Goal: Information Seeking & Learning: Learn about a topic

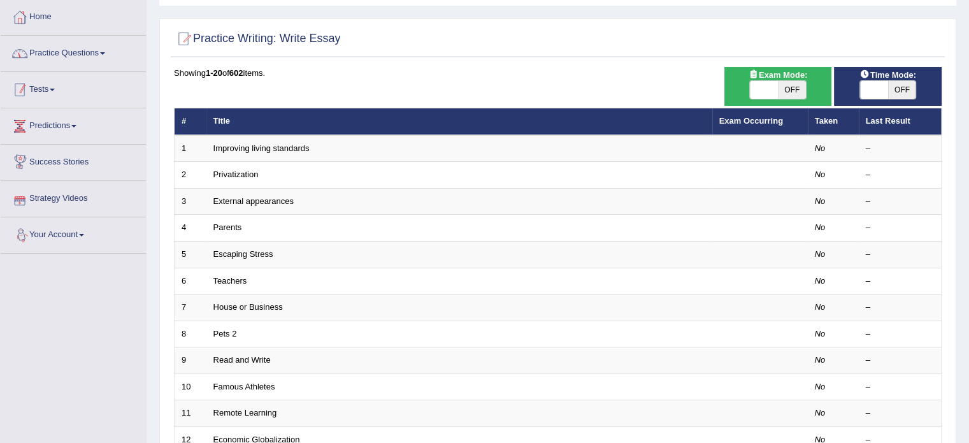
click at [86, 58] on link "Practice Questions" at bounding box center [73, 52] width 145 height 32
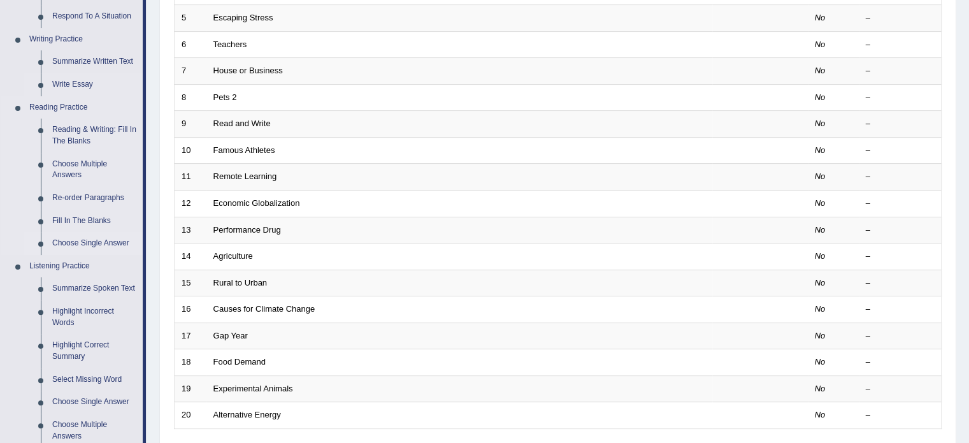
scroll to position [319, 0]
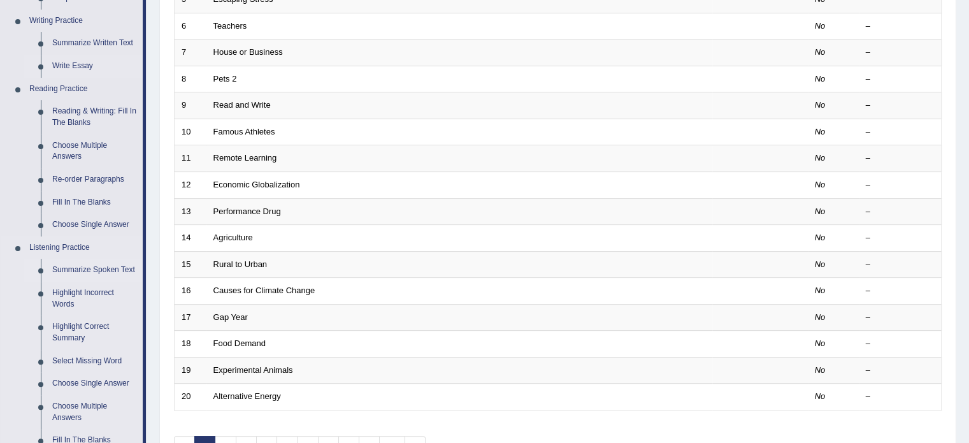
click at [92, 267] on link "Summarize Spoken Text" at bounding box center [95, 270] width 96 height 23
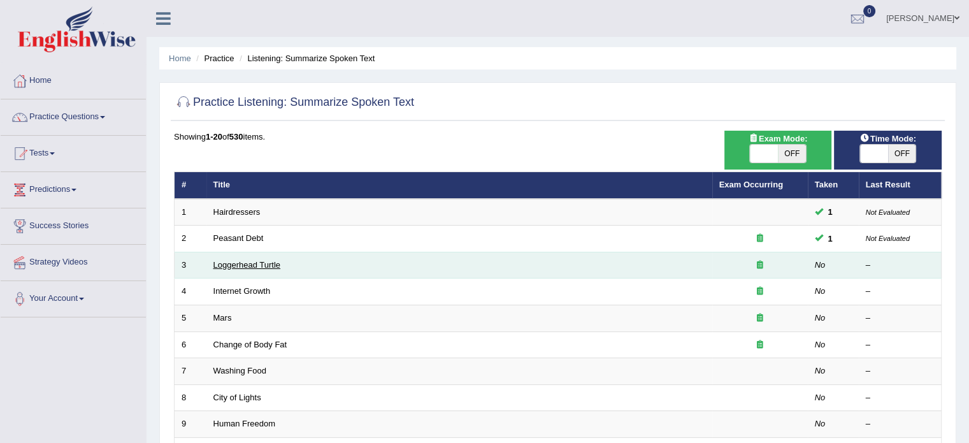
click at [267, 264] on link "Loggerhead Turtle" at bounding box center [247, 265] width 68 height 10
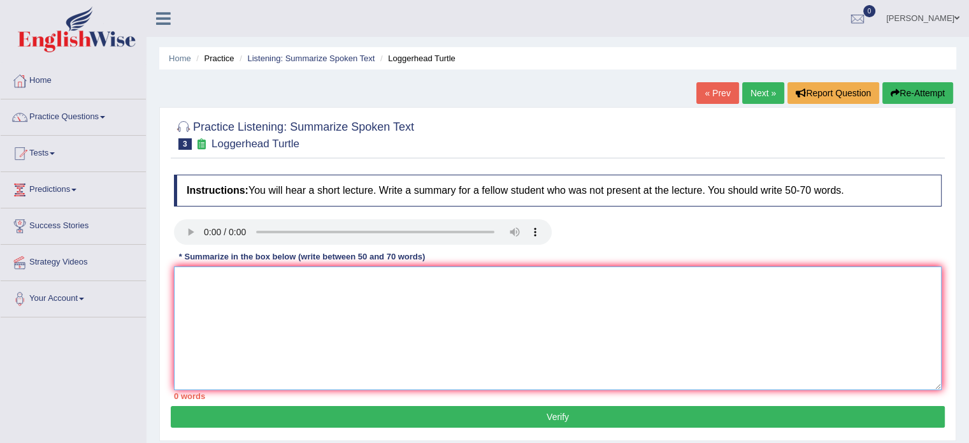
click at [210, 318] on textarea at bounding box center [558, 328] width 768 height 124
type textarea "h"
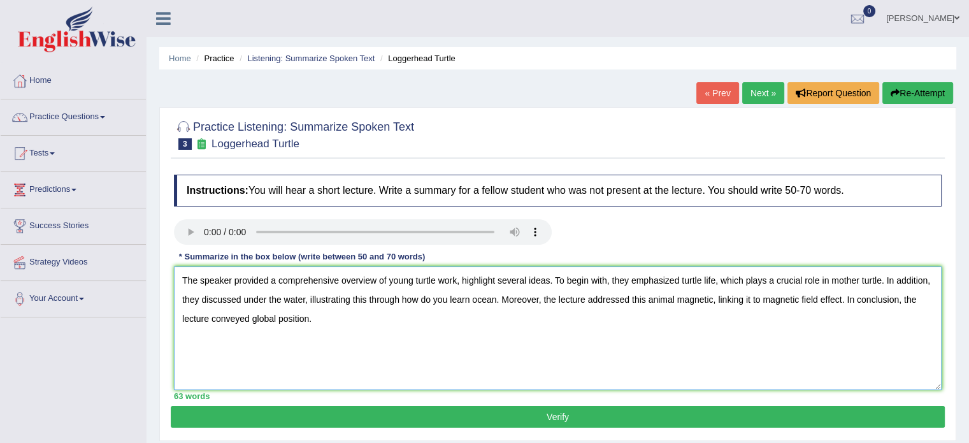
type textarea "The speaker provided a comprehensive overview of young turtle work, highlight s…"
click at [380, 410] on button "Verify" at bounding box center [558, 417] width 774 height 22
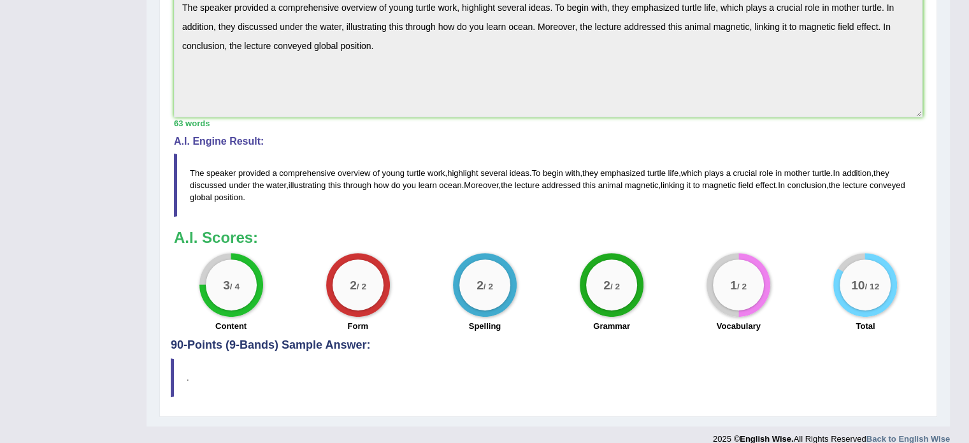
scroll to position [412, 0]
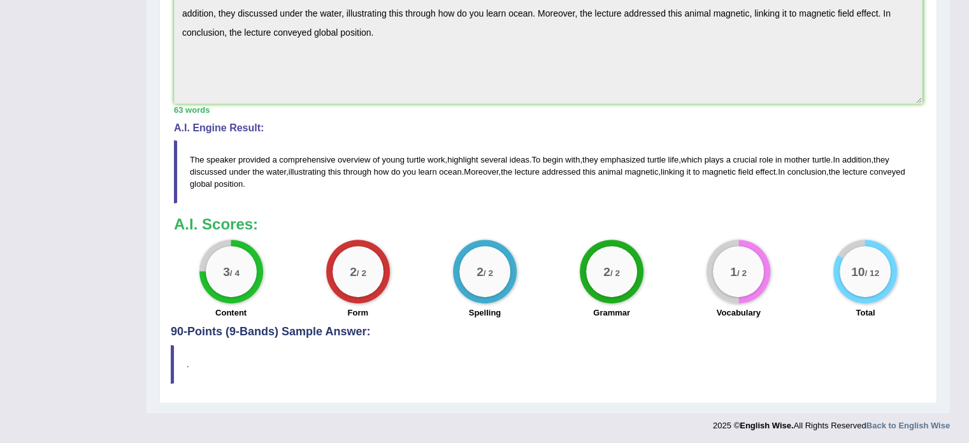
click at [312, 331] on h4 "90-Points (9-Bands) Sample Answer:" at bounding box center [548, 45] width 755 height 585
click at [240, 308] on label "Content" at bounding box center [230, 312] width 31 height 12
click at [224, 274] on big "3" at bounding box center [226, 271] width 7 height 14
click at [396, 296] on div "2 / 2 Form" at bounding box center [357, 281] width 127 height 82
drag, startPoint x: 343, startPoint y: 287, endPoint x: 427, endPoint y: 290, distance: 84.1
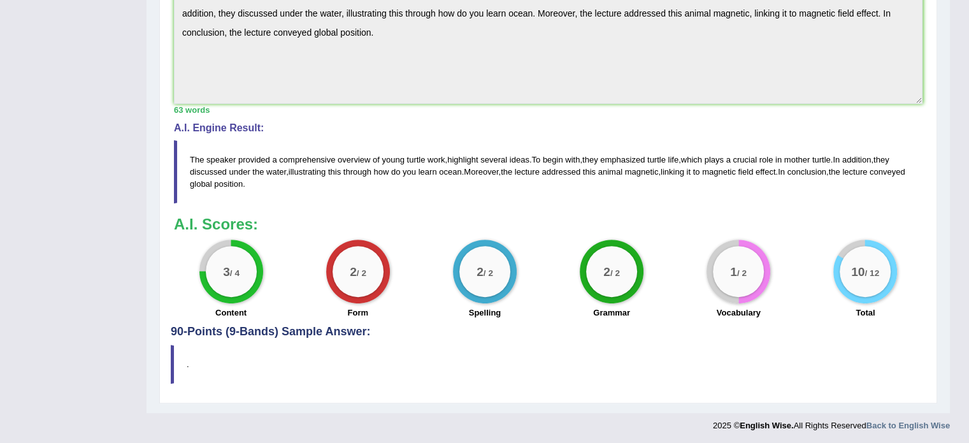
click at [345, 289] on div "2 / 2" at bounding box center [358, 271] width 51 height 51
click at [502, 290] on div "2 / 2" at bounding box center [485, 272] width 64 height 64
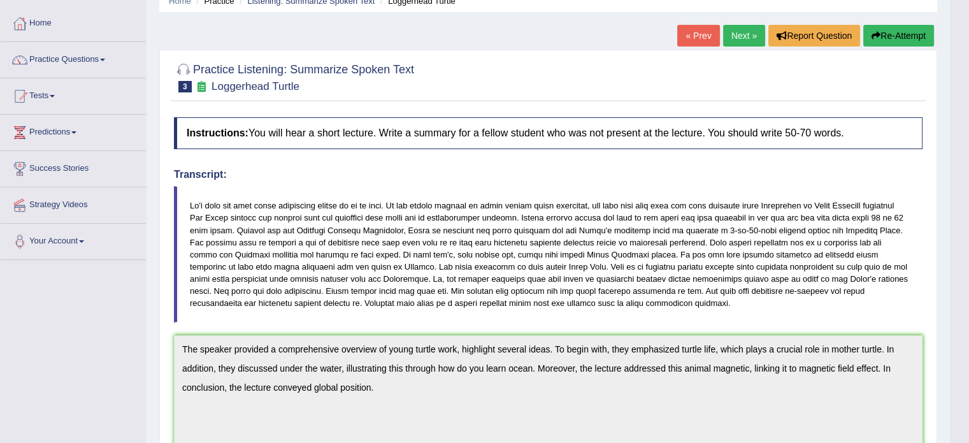
scroll to position [0, 0]
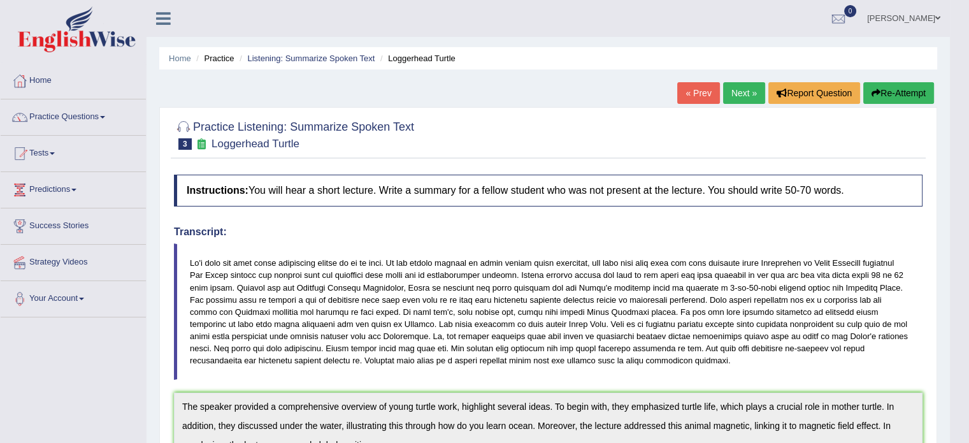
click at [736, 90] on link "Next »" at bounding box center [744, 93] width 42 height 22
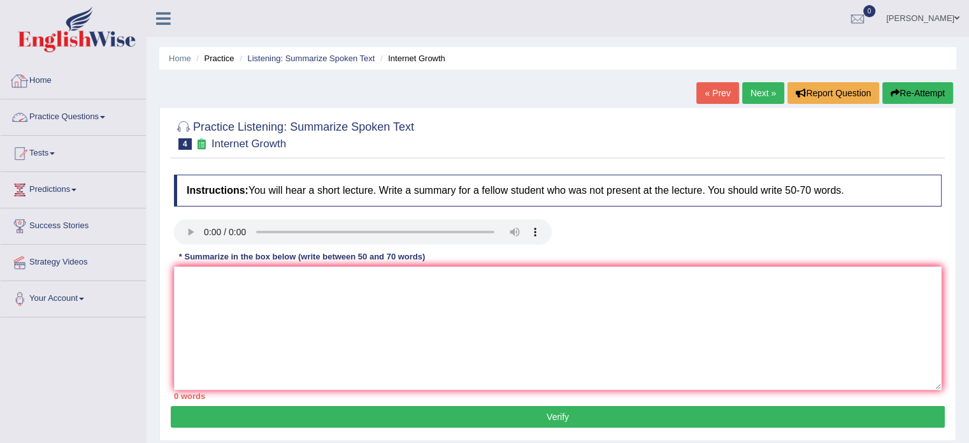
click at [89, 126] on link "Practice Questions" at bounding box center [73, 115] width 145 height 32
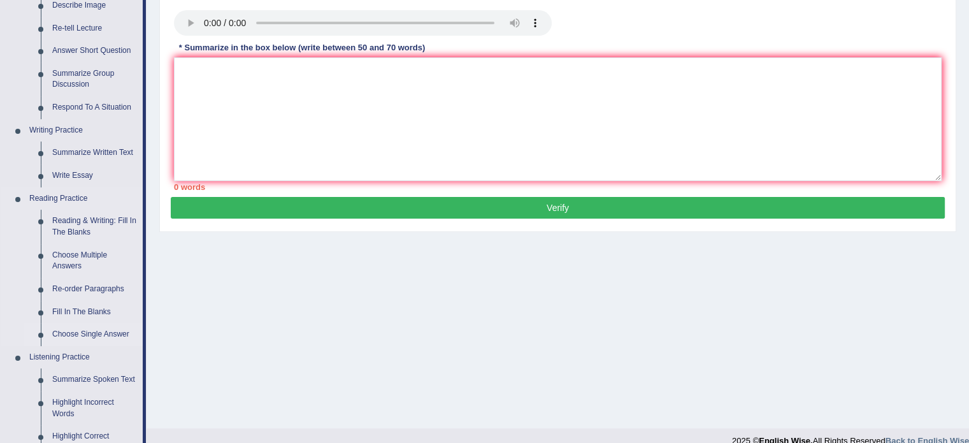
scroll to position [319, 0]
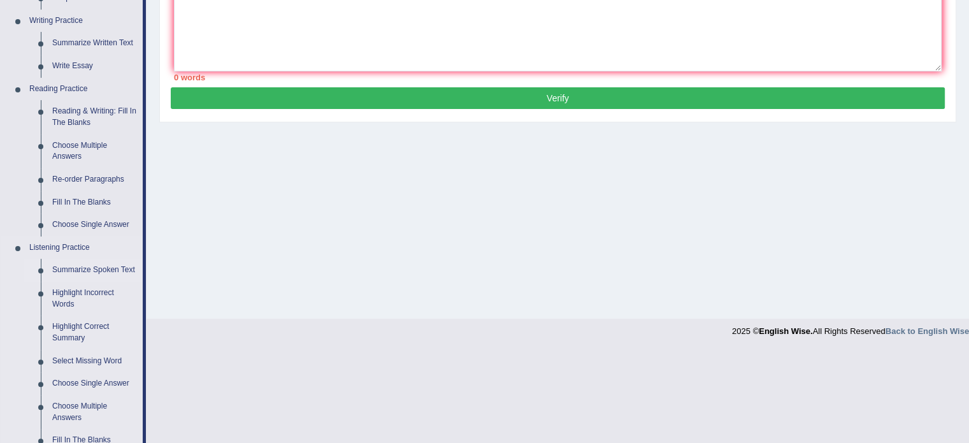
click at [78, 271] on link "Summarize Spoken Text" at bounding box center [95, 270] width 96 height 23
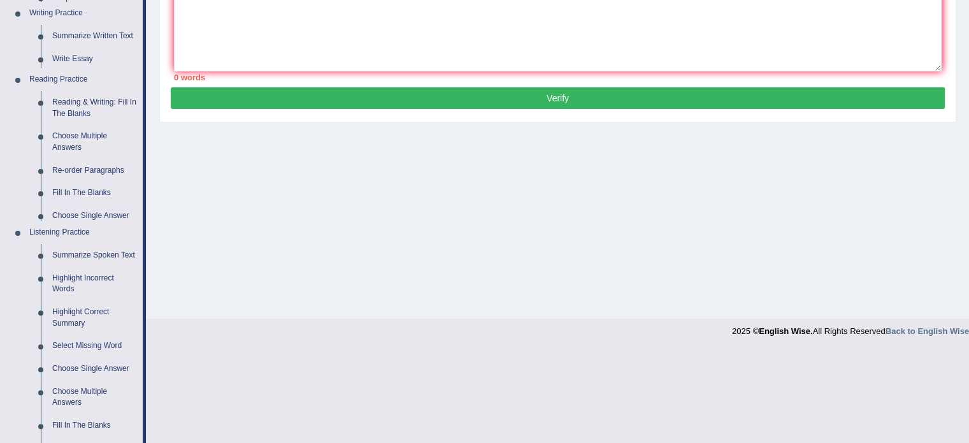
scroll to position [226, 0]
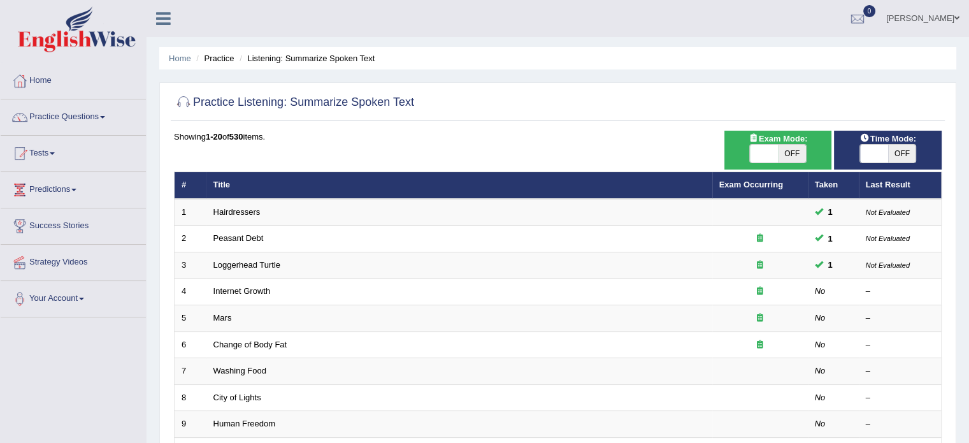
click at [78, 22] on img at bounding box center [77, 29] width 118 height 46
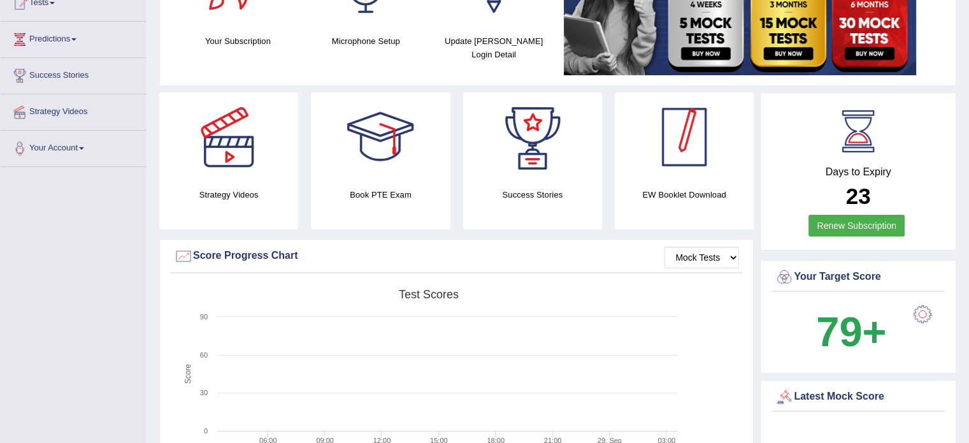
scroll to position [255, 0]
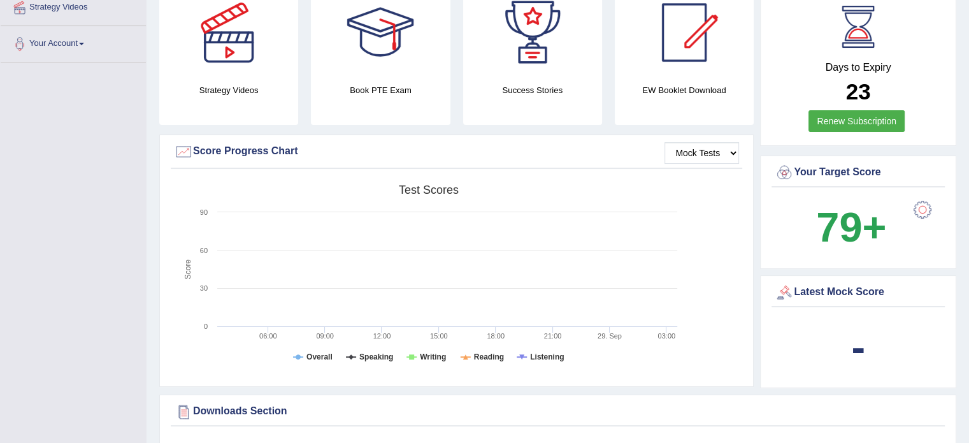
click at [851, 231] on b "79+" at bounding box center [851, 227] width 70 height 47
click at [927, 213] on div at bounding box center [922, 209] width 25 height 25
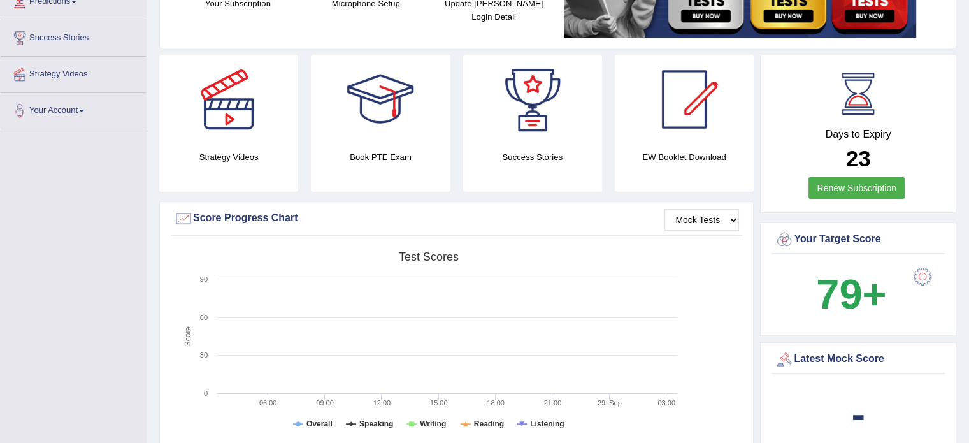
scroll to position [255, 0]
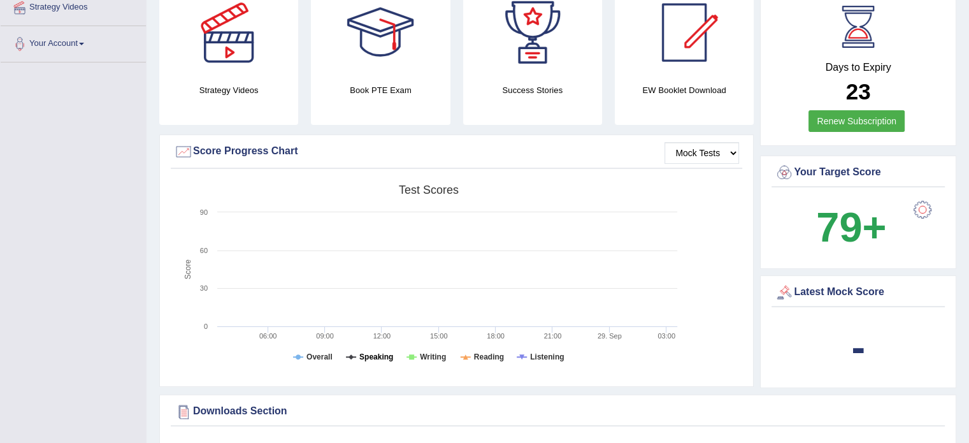
click at [380, 354] on tspan "Speaking" at bounding box center [376, 356] width 34 height 9
drag, startPoint x: 418, startPoint y: 334, endPoint x: 440, endPoint y: 321, distance: 25.7
click at [428, 331] on rect at bounding box center [429, 276] width 510 height 197
click at [441, 251] on rect at bounding box center [429, 276] width 510 height 197
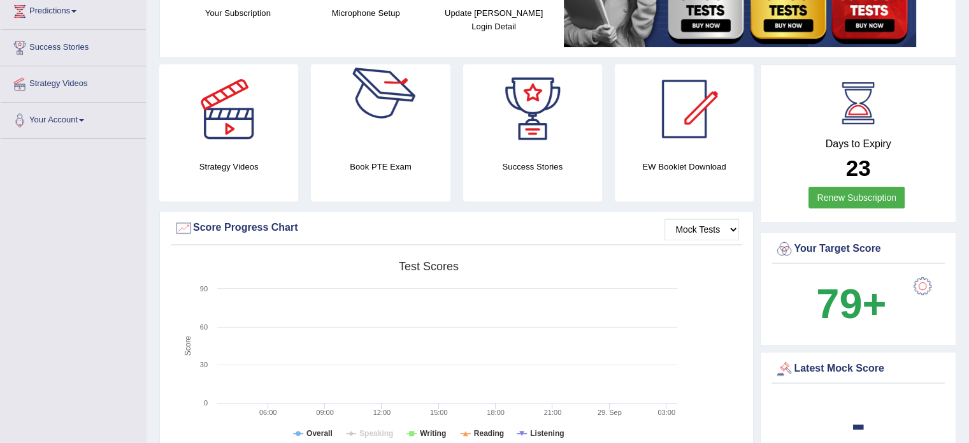
scroll to position [191, 0]
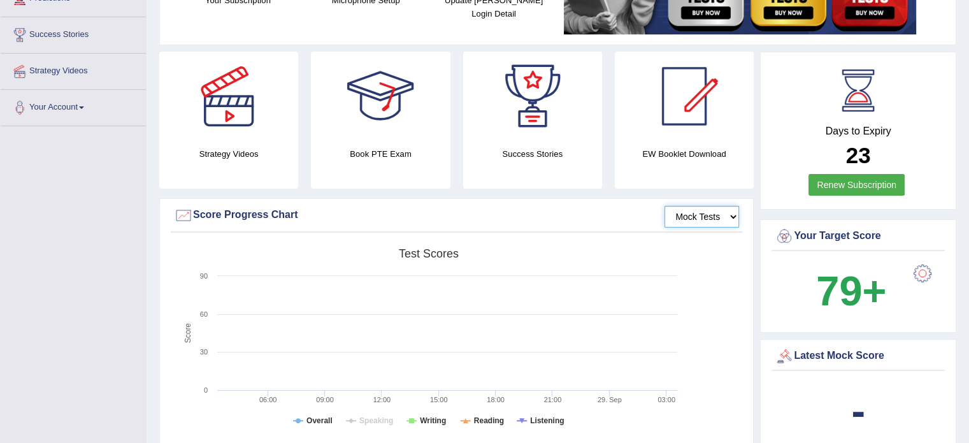
click at [711, 206] on select "Mock Tests" at bounding box center [701, 217] width 75 height 22
click at [705, 219] on select "Mock Tests" at bounding box center [701, 217] width 75 height 22
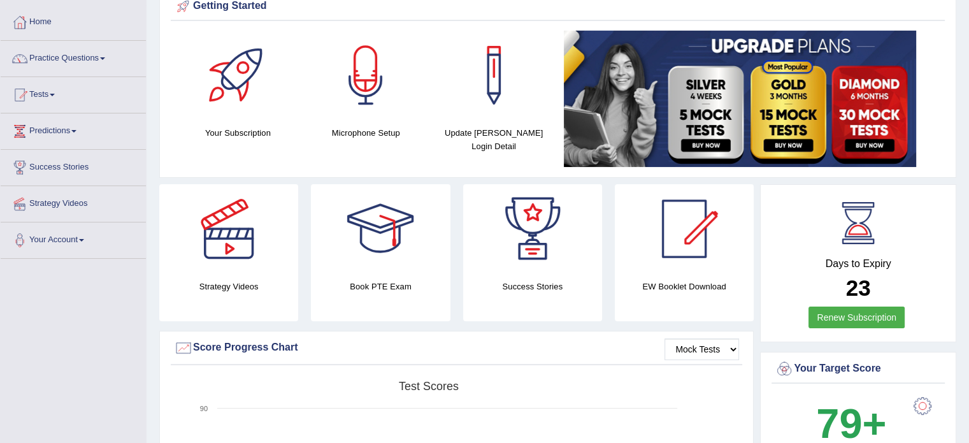
scroll to position [64, 0]
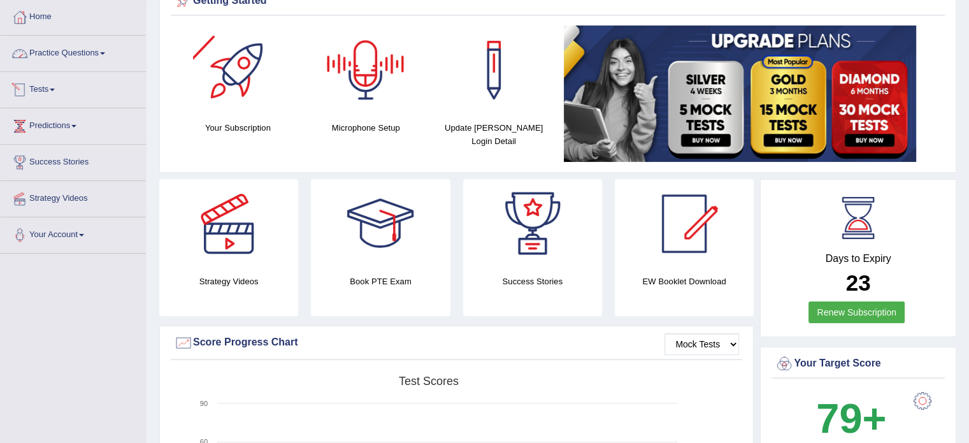
click at [97, 56] on link "Practice Questions" at bounding box center [73, 52] width 145 height 32
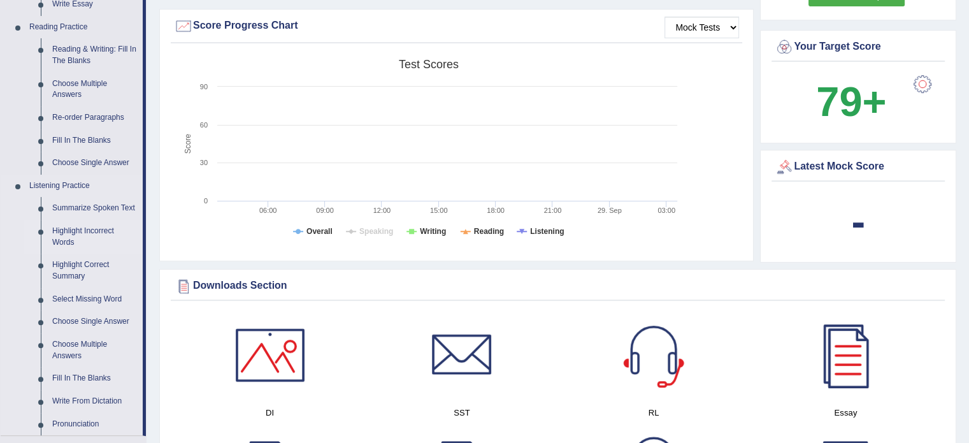
scroll to position [382, 0]
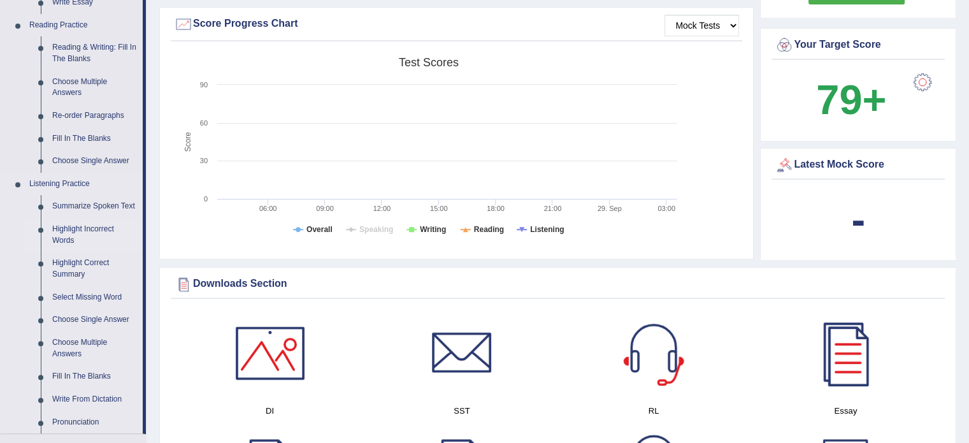
click at [92, 237] on link "Highlight Incorrect Words" at bounding box center [95, 235] width 96 height 34
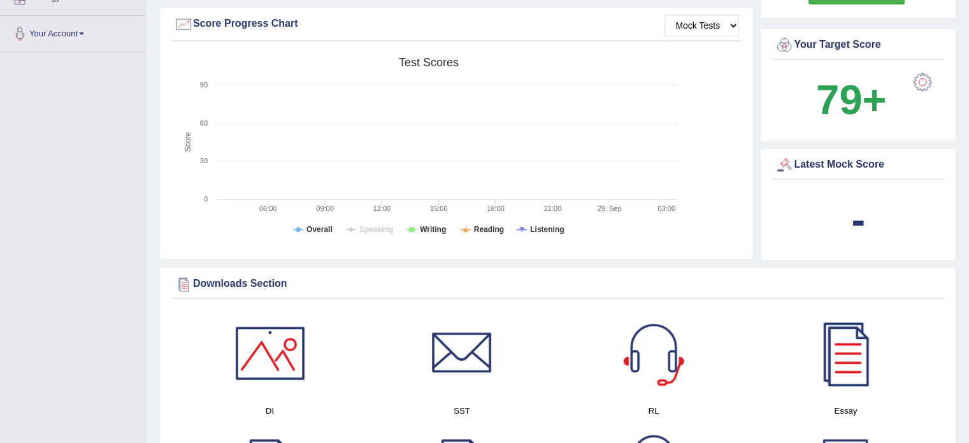
scroll to position [221, 0]
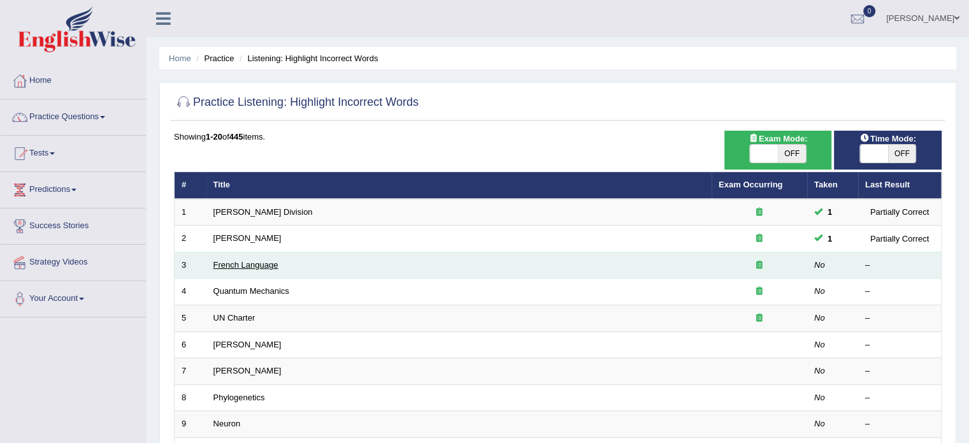
click at [257, 261] on link "French Language" at bounding box center [245, 265] width 65 height 10
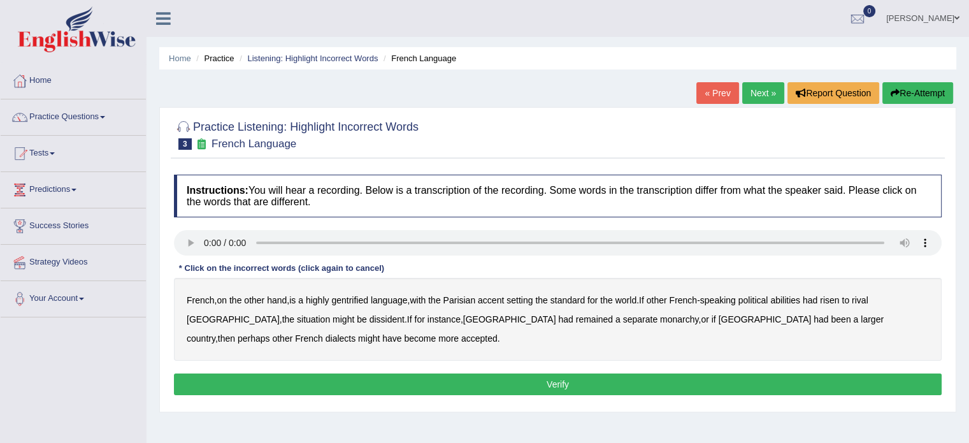
click at [367, 298] on b "gentrified" at bounding box center [349, 300] width 37 height 10
click at [369, 320] on b "dissident" at bounding box center [386, 319] width 35 height 10
click at [660, 319] on b "monarchy" at bounding box center [679, 319] width 38 height 10
click at [628, 374] on button "Verify" at bounding box center [558, 384] width 768 height 22
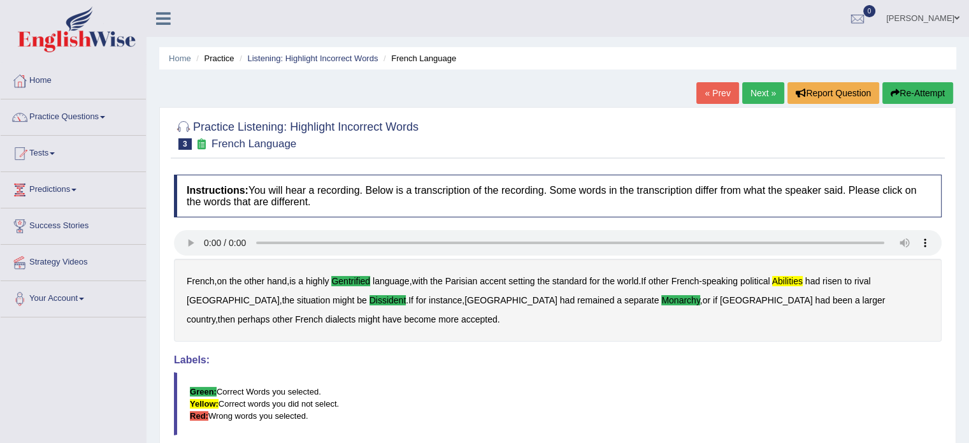
click at [763, 87] on link "Next »" at bounding box center [763, 93] width 42 height 22
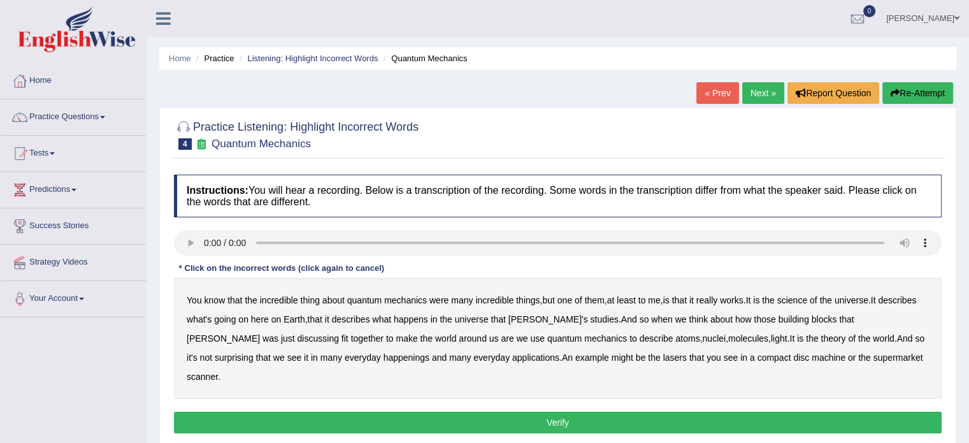
click at [794, 299] on b "science" at bounding box center [792, 300] width 30 height 10
click at [339, 333] on b "discussing" at bounding box center [317, 338] width 41 height 10
click at [383, 356] on b "happenings" at bounding box center [406, 357] width 46 height 10
click at [812, 360] on b "machine" at bounding box center [829, 357] width 34 height 10
click at [339, 333] on b "discussing" at bounding box center [317, 338] width 41 height 10
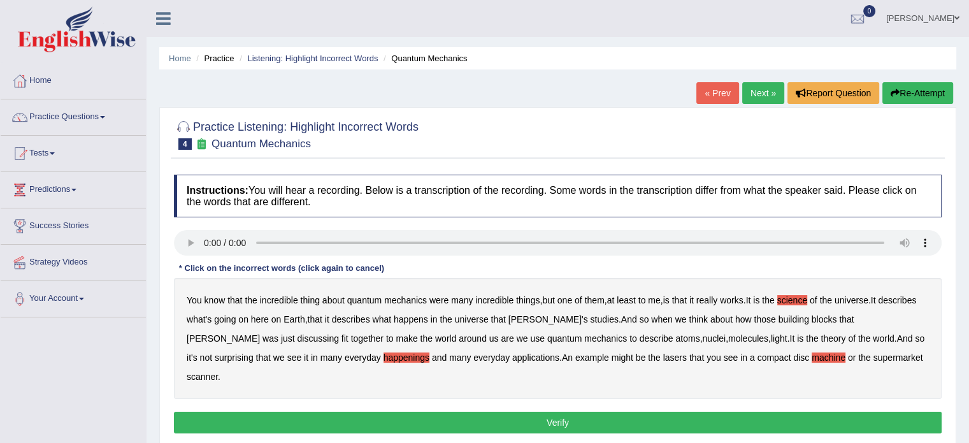
click at [772, 412] on button "Verify" at bounding box center [558, 423] width 768 height 22
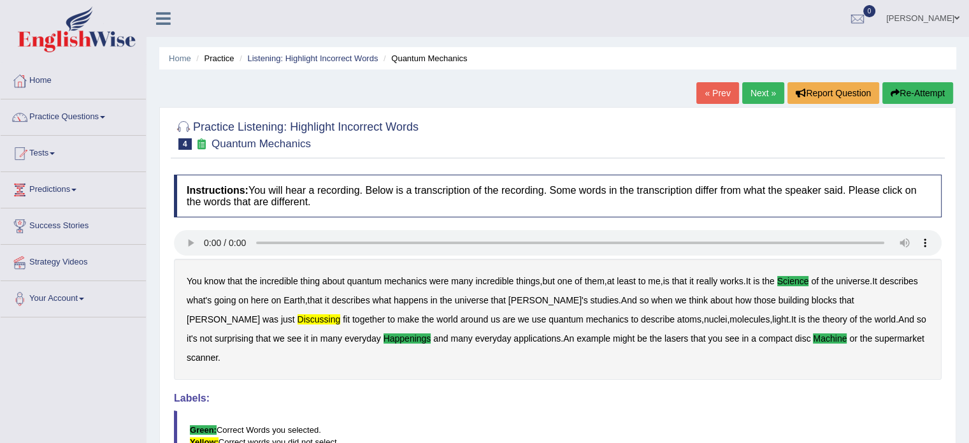
click at [764, 99] on link "Next »" at bounding box center [763, 93] width 42 height 22
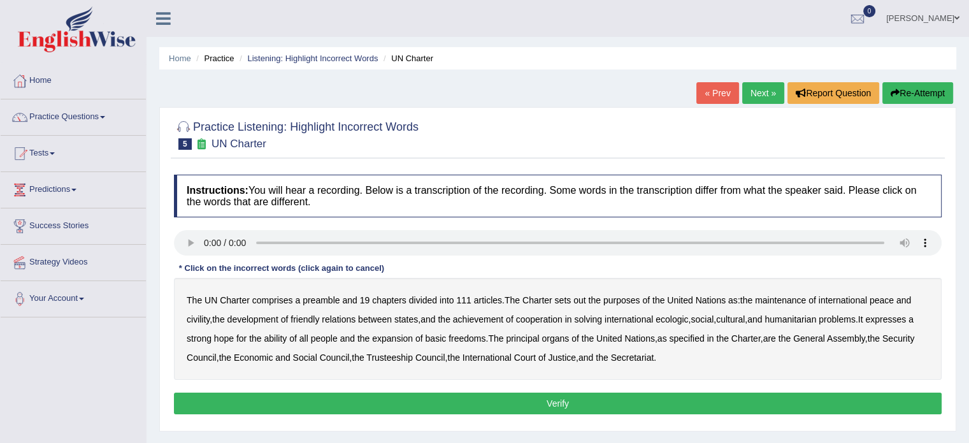
click at [508, 401] on button "Verify" at bounding box center [558, 403] width 768 height 22
click at [197, 318] on b "civility" at bounding box center [198, 319] width 23 height 10
click at [673, 314] on b "ecologic" at bounding box center [672, 319] width 32 height 10
click at [644, 399] on button "Verify" at bounding box center [558, 403] width 768 height 22
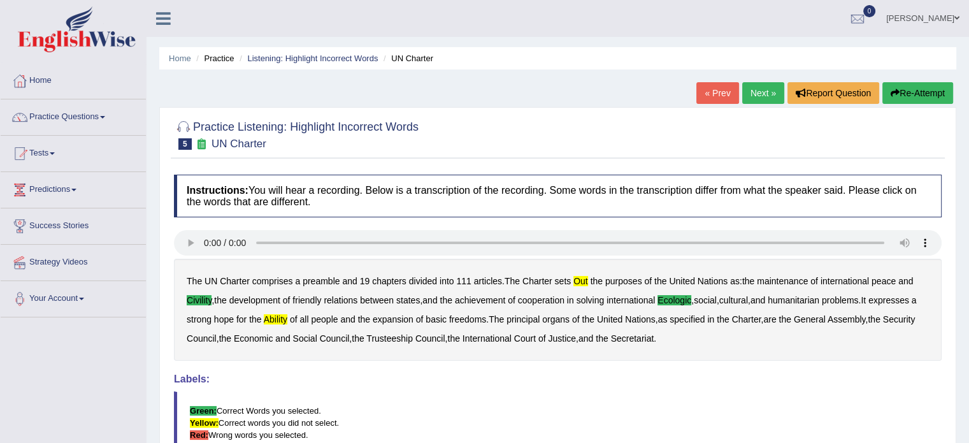
click at [770, 99] on link "Next »" at bounding box center [763, 93] width 42 height 22
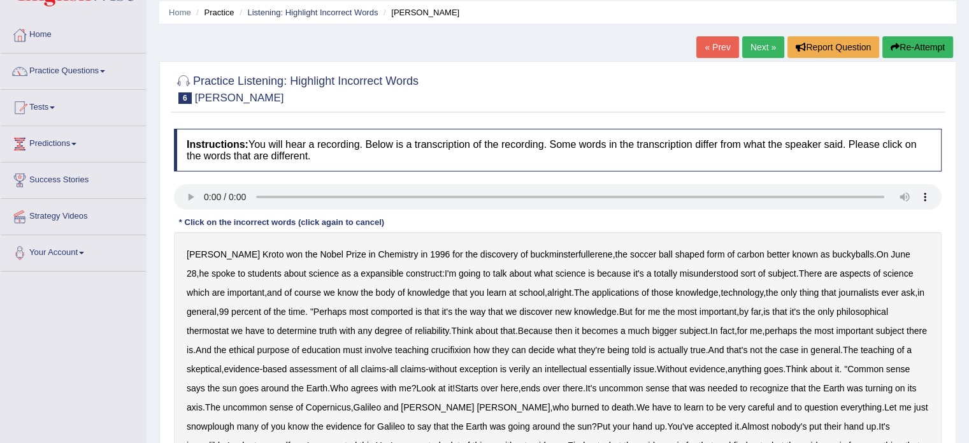
scroll to position [35, 0]
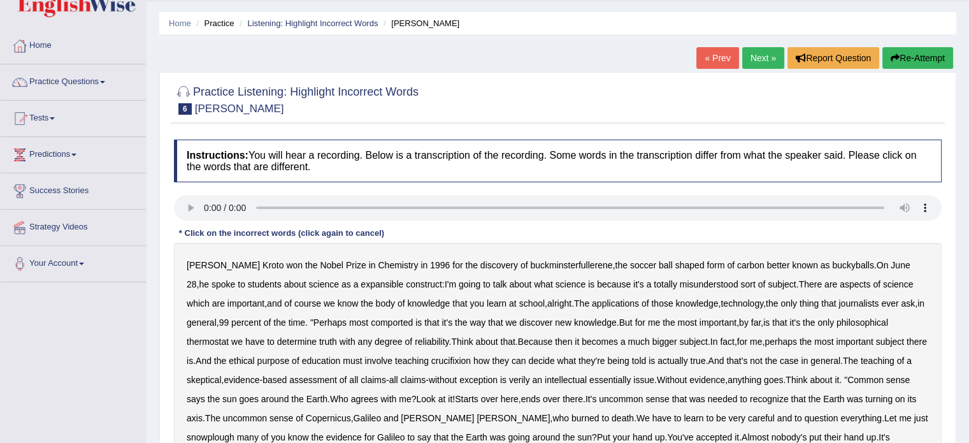
click at [361, 281] on b "expansible" at bounding box center [382, 284] width 43 height 10
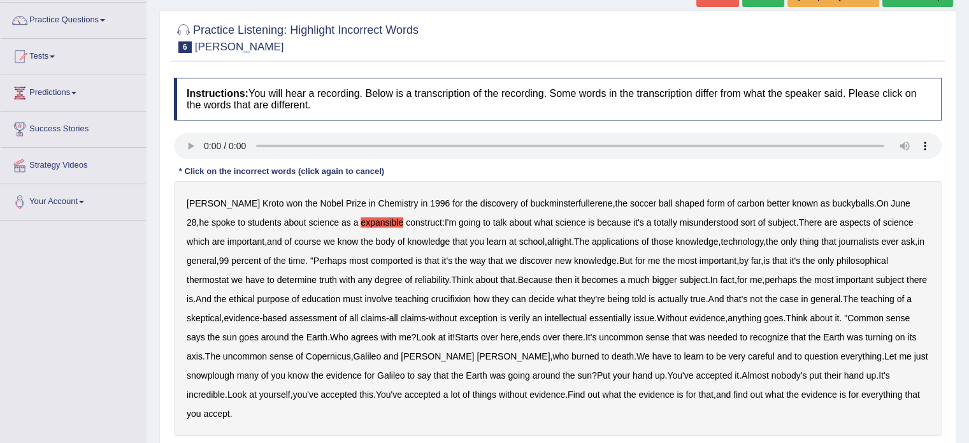
scroll to position [99, 0]
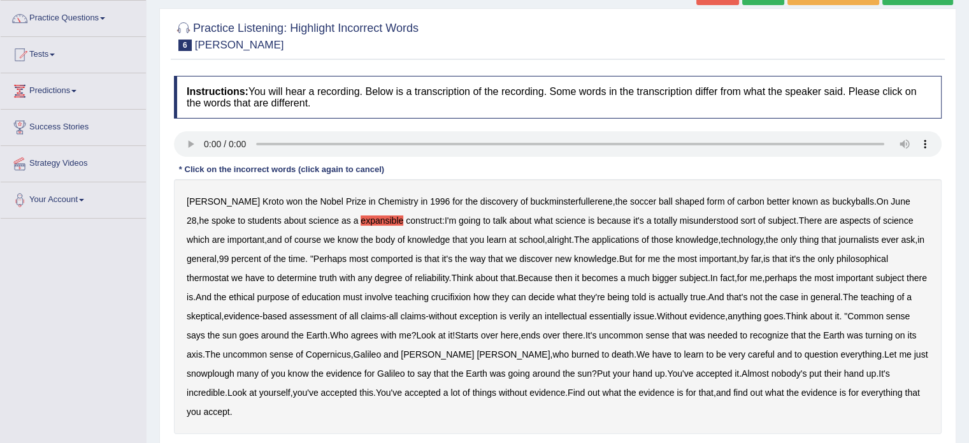
click at [392, 262] on b "comported" at bounding box center [392, 259] width 42 height 10
click at [224, 276] on b "thermostat" at bounding box center [208, 278] width 42 height 10
click at [471, 299] on b "crucifixion" at bounding box center [450, 297] width 39 height 10
click at [204, 373] on b "snowplough" at bounding box center [211, 373] width 48 height 10
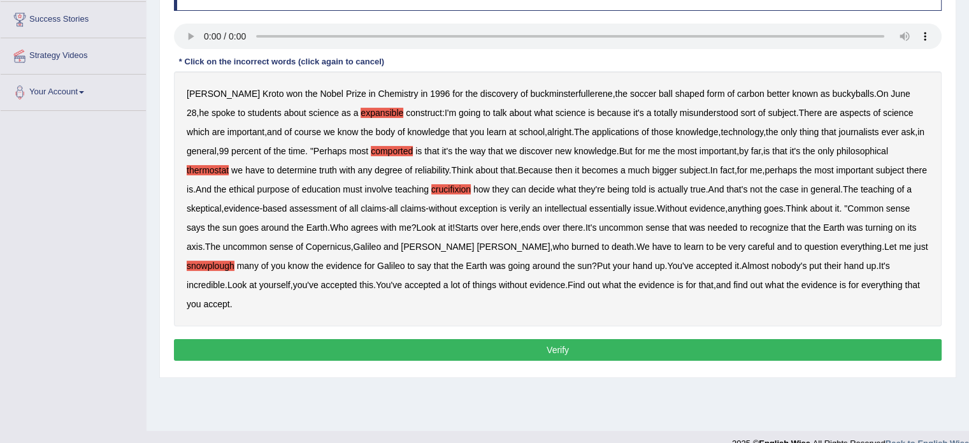
scroll to position [226, 0]
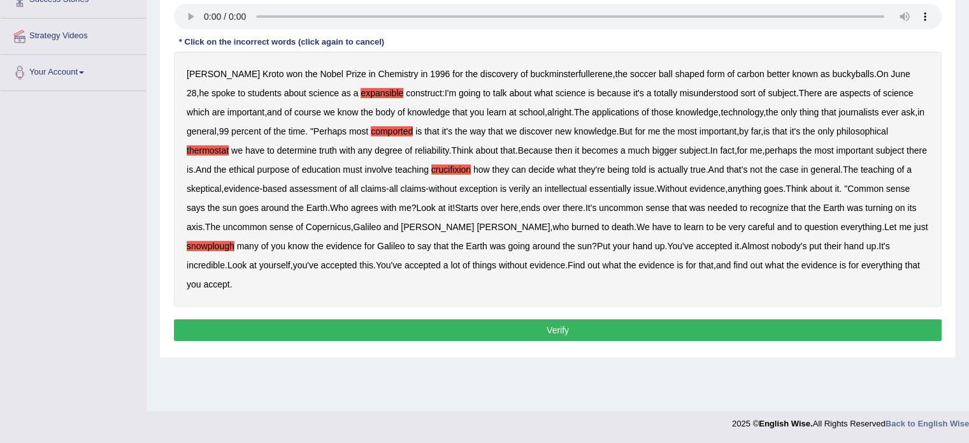
click at [527, 331] on button "Verify" at bounding box center [558, 330] width 768 height 22
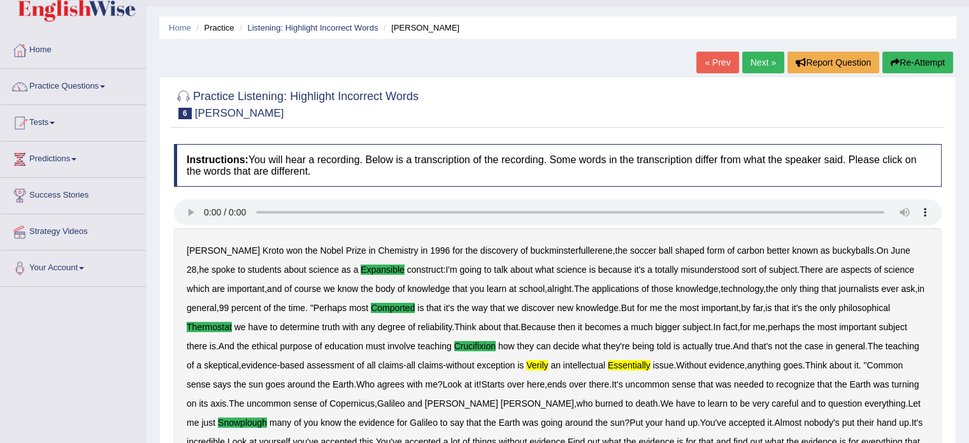
scroll to position [0, 0]
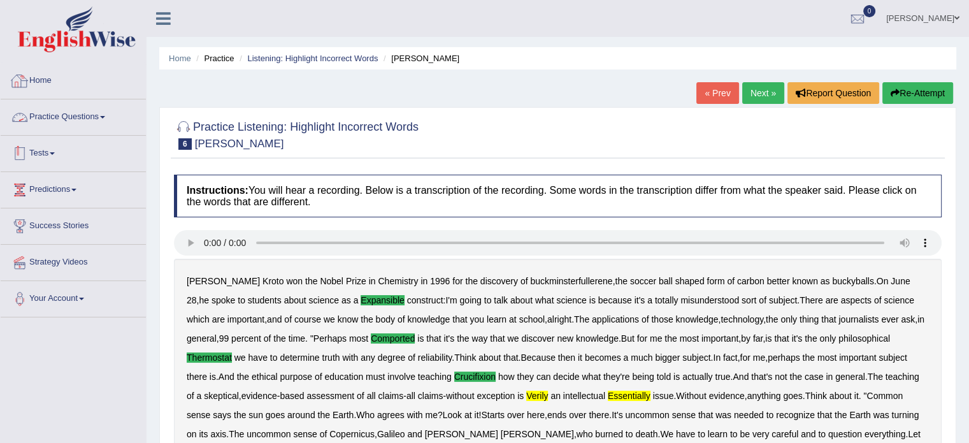
click at [69, 122] on link "Practice Questions" at bounding box center [73, 115] width 145 height 32
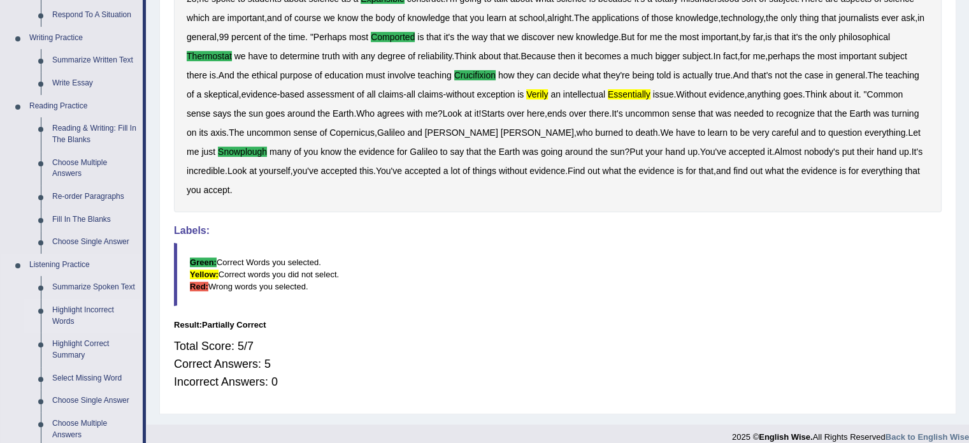
scroll to position [319, 0]
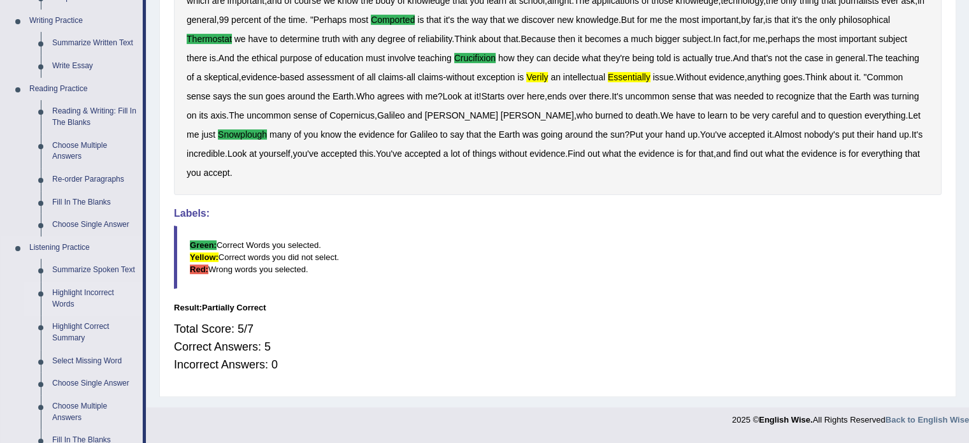
click at [99, 293] on link "Highlight Incorrect Words" at bounding box center [95, 299] width 96 height 34
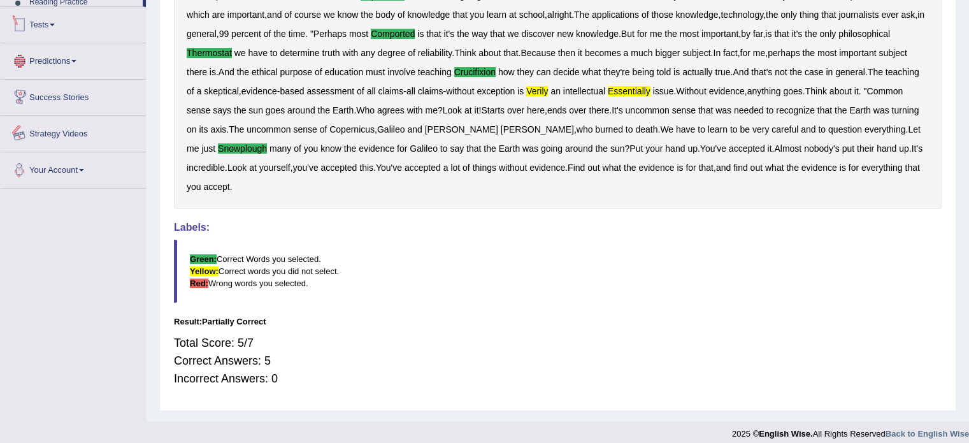
scroll to position [313, 0]
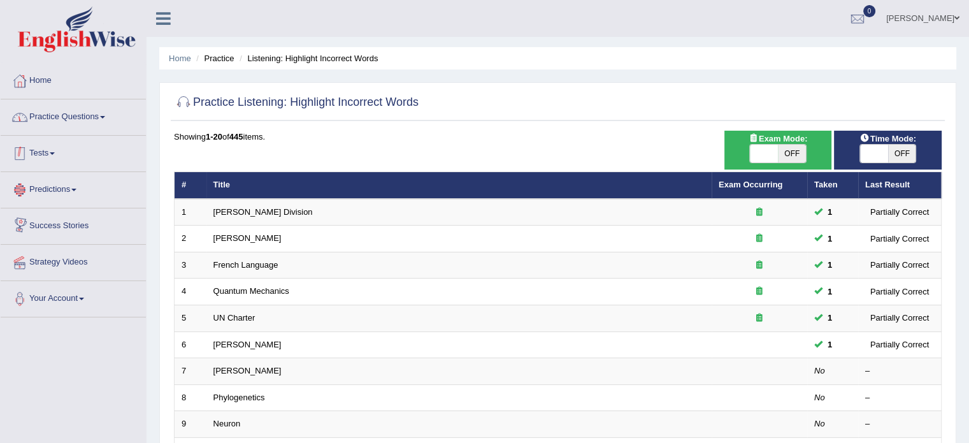
click at [75, 122] on link "Practice Questions" at bounding box center [73, 115] width 145 height 32
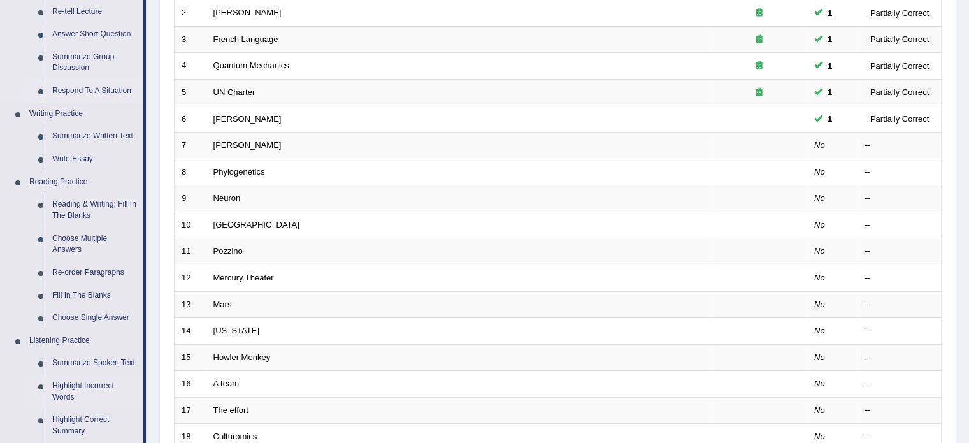
scroll to position [191, 0]
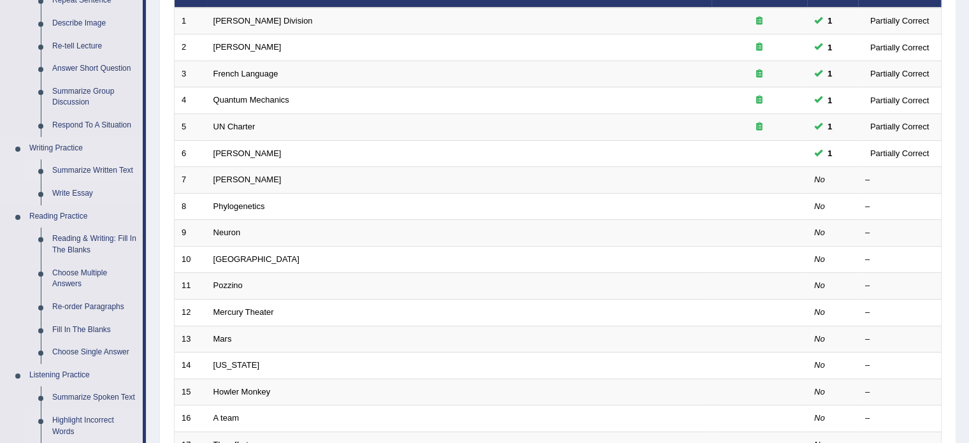
click at [104, 169] on link "Summarize Written Text" at bounding box center [95, 170] width 96 height 23
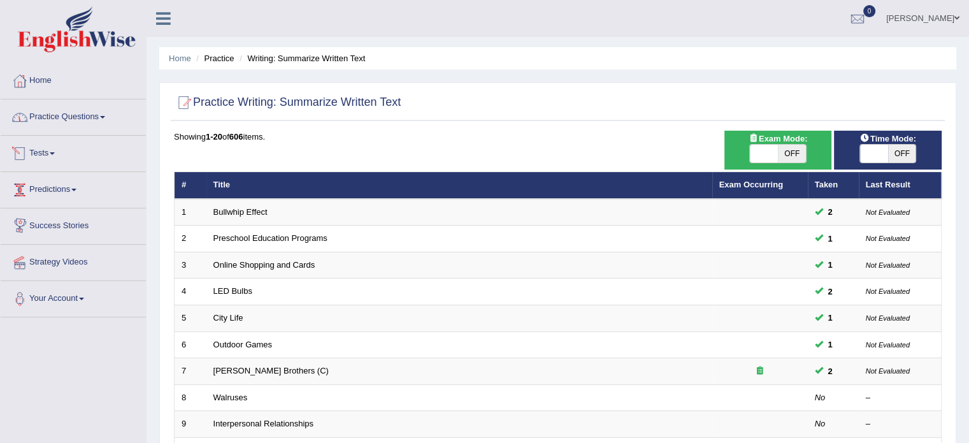
click at [76, 124] on link "Practice Questions" at bounding box center [73, 115] width 145 height 32
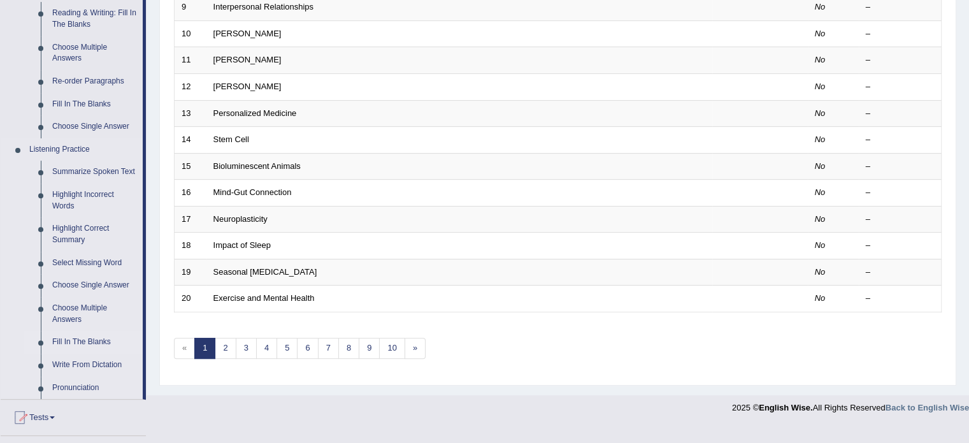
scroll to position [446, 0]
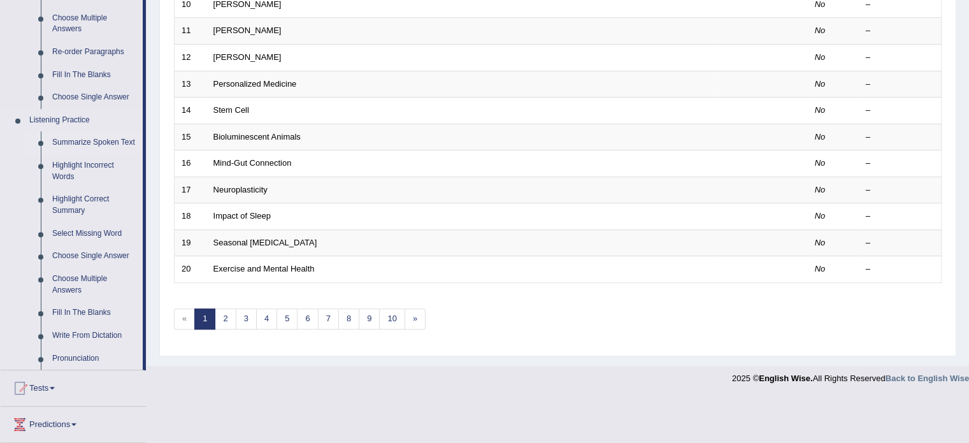
click at [108, 143] on link "Summarize Spoken Text" at bounding box center [95, 142] width 96 height 23
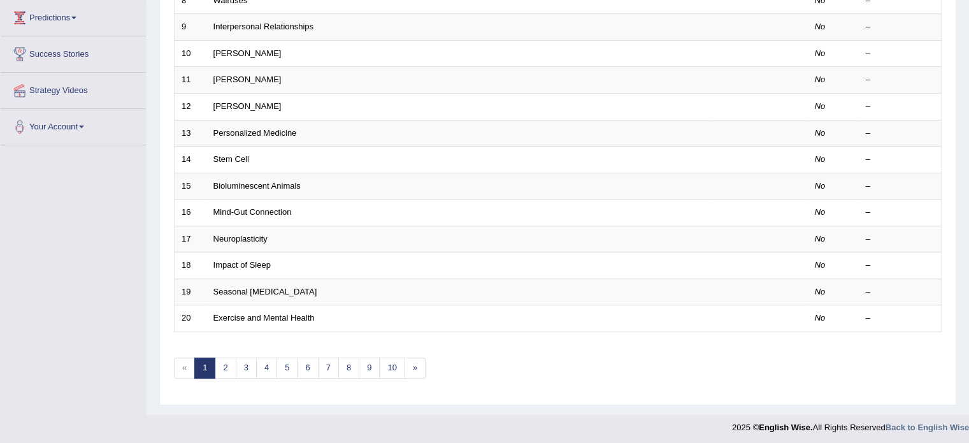
scroll to position [316, 0]
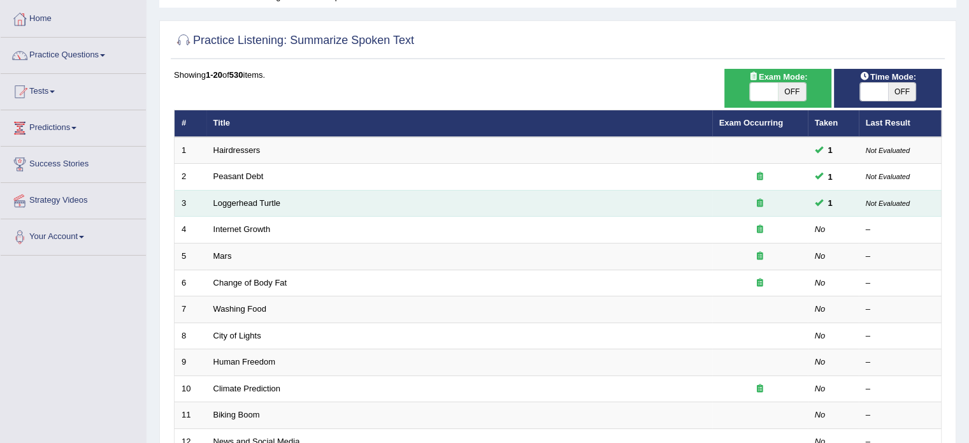
scroll to position [64, 0]
